Goal: Navigation & Orientation: Find specific page/section

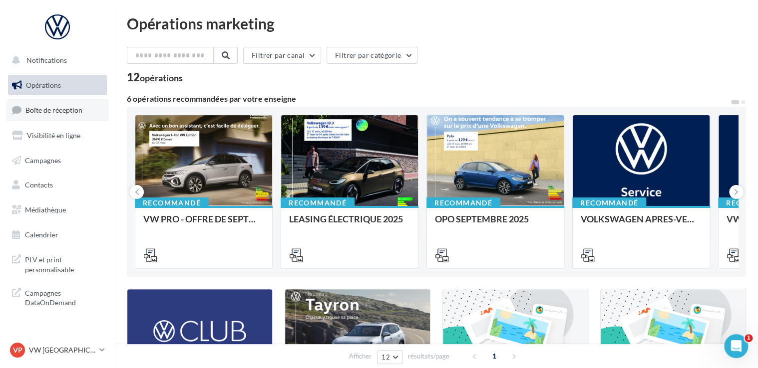
click at [60, 113] on span "Boîte de réception" at bounding box center [53, 110] width 57 height 8
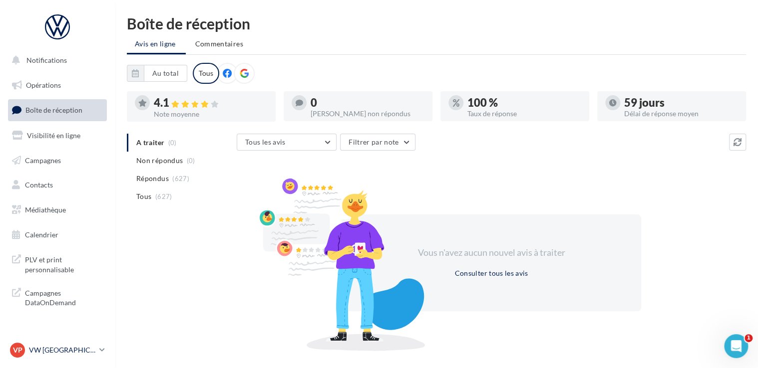
click at [54, 352] on p "VW [GEOGRAPHIC_DATA] 20" at bounding box center [62, 350] width 66 height 10
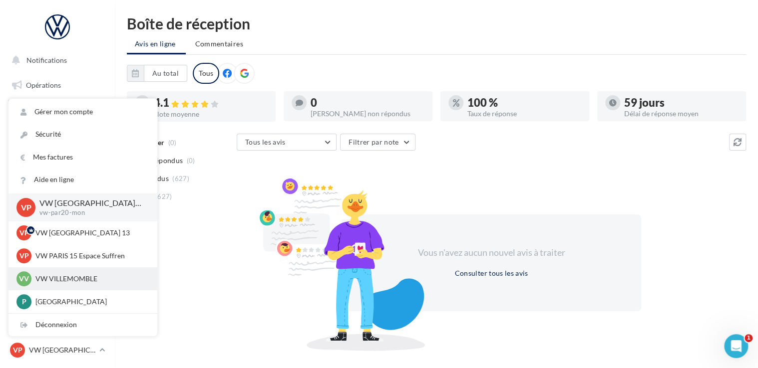
click at [62, 279] on p "VW VILLEMOMBLE" at bounding box center [90, 279] width 110 height 10
